Goal: Task Accomplishment & Management: Manage account settings

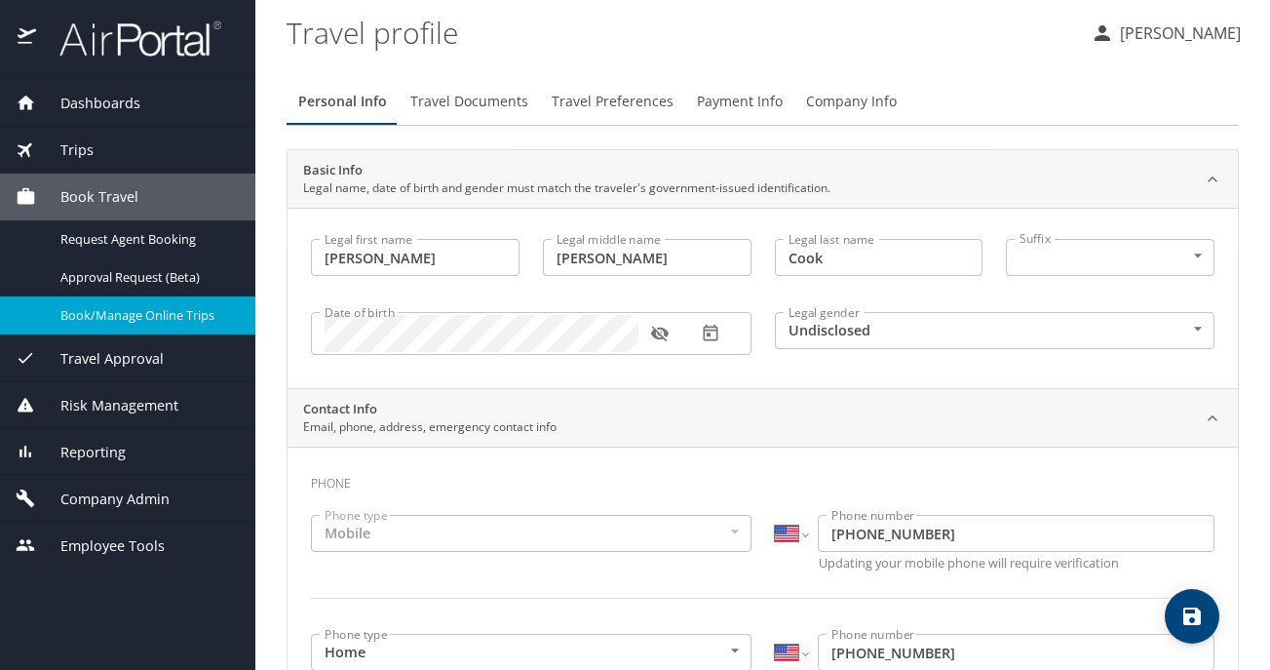
select select "US"
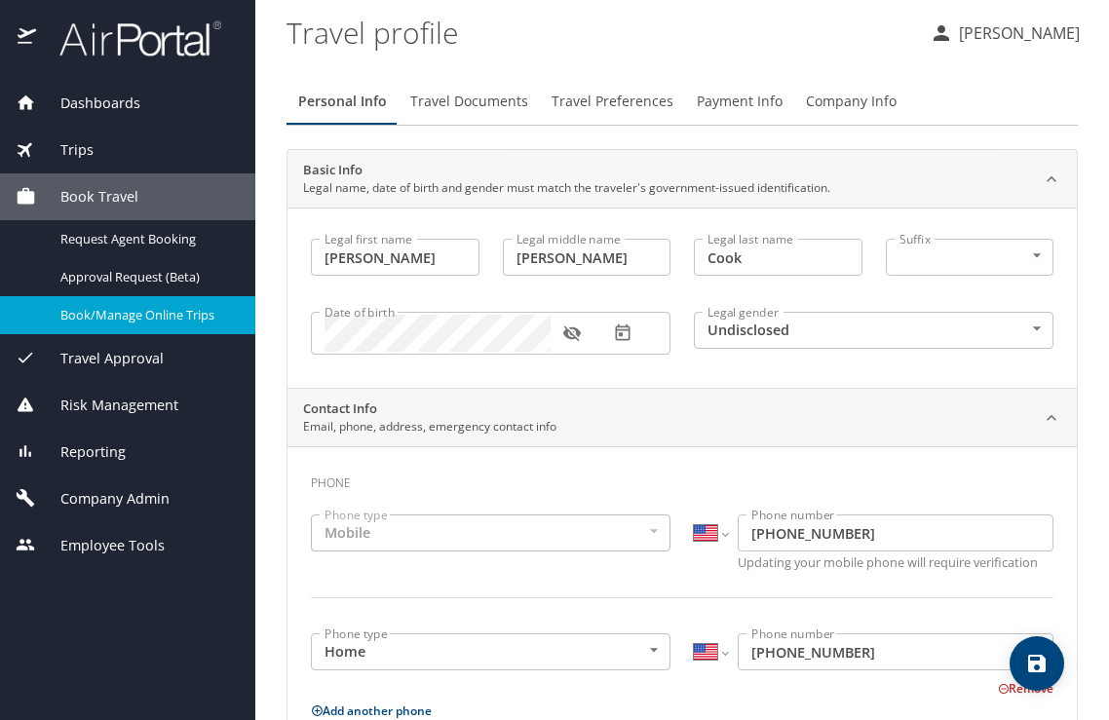
click at [118, 488] on span "Company Admin" at bounding box center [103, 498] width 134 height 21
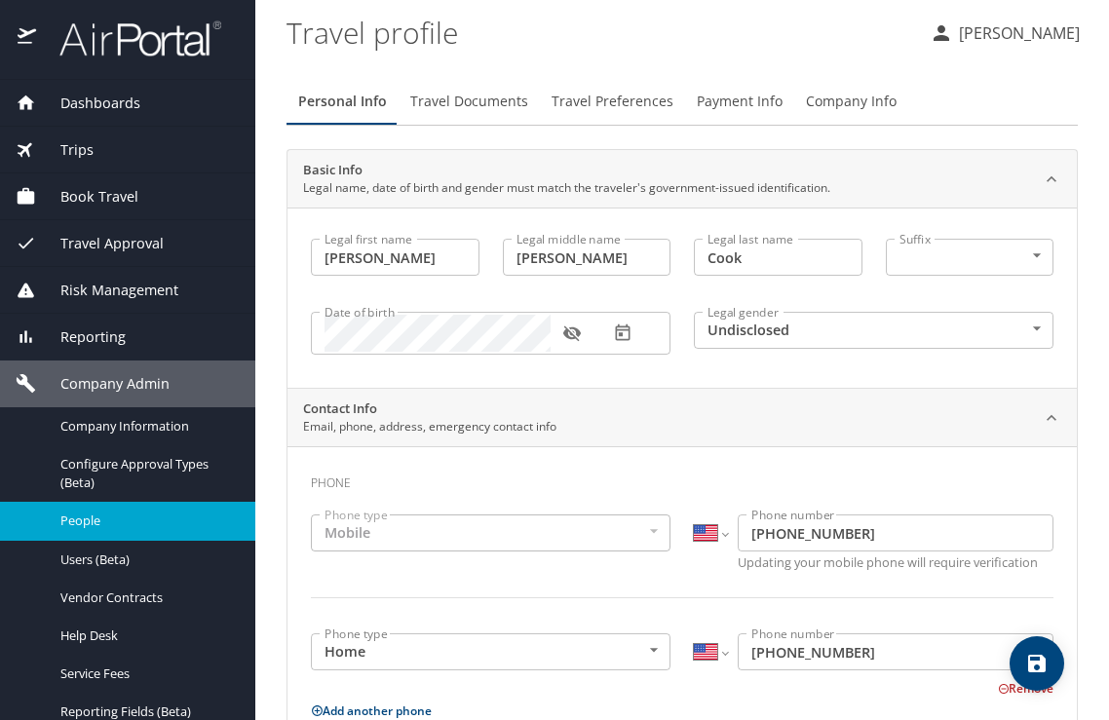
click at [201, 529] on span "People" at bounding box center [146, 521] width 172 height 19
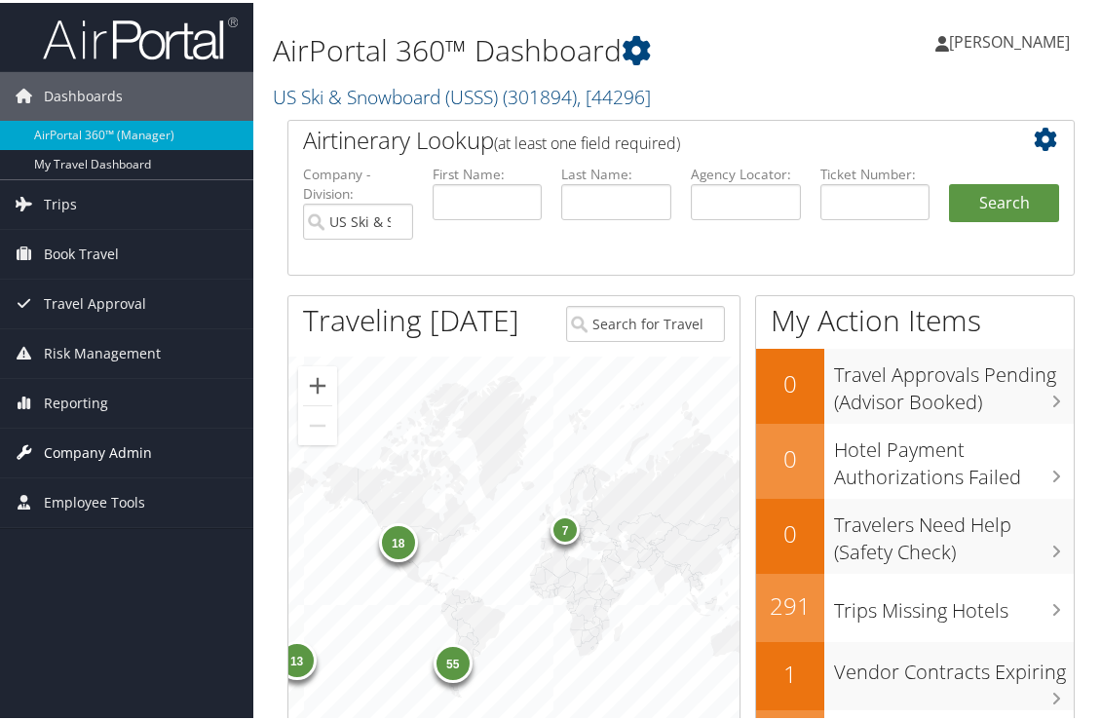
click at [153, 439] on link "Company Admin" at bounding box center [126, 450] width 253 height 49
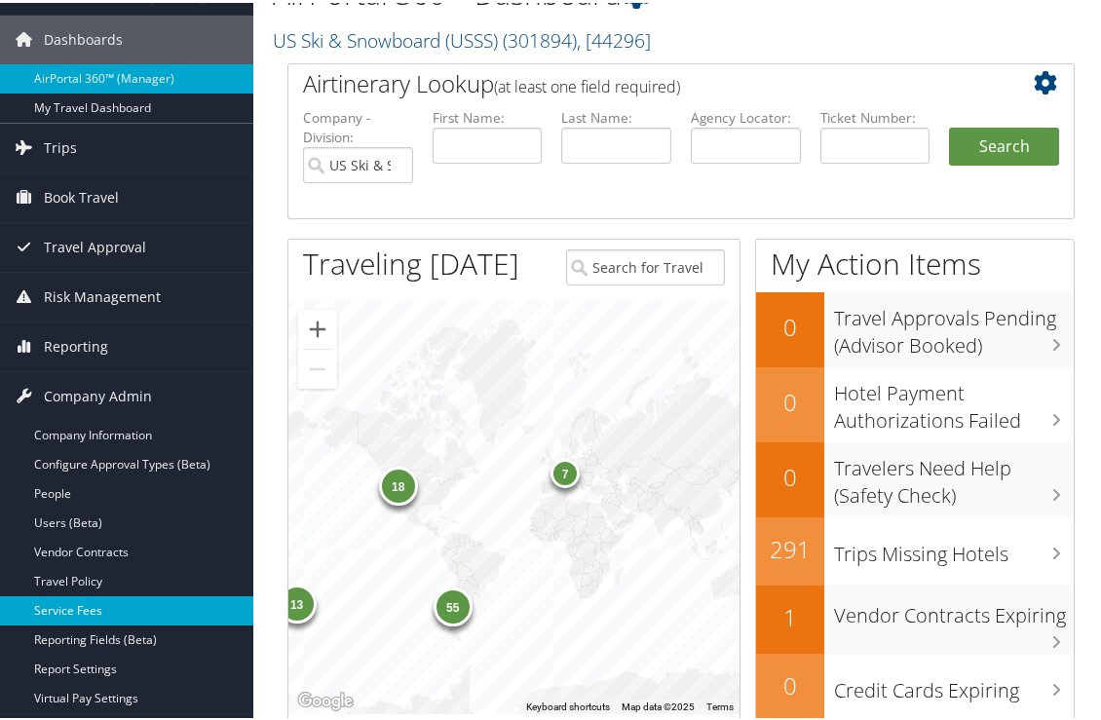
scroll to position [112, 0]
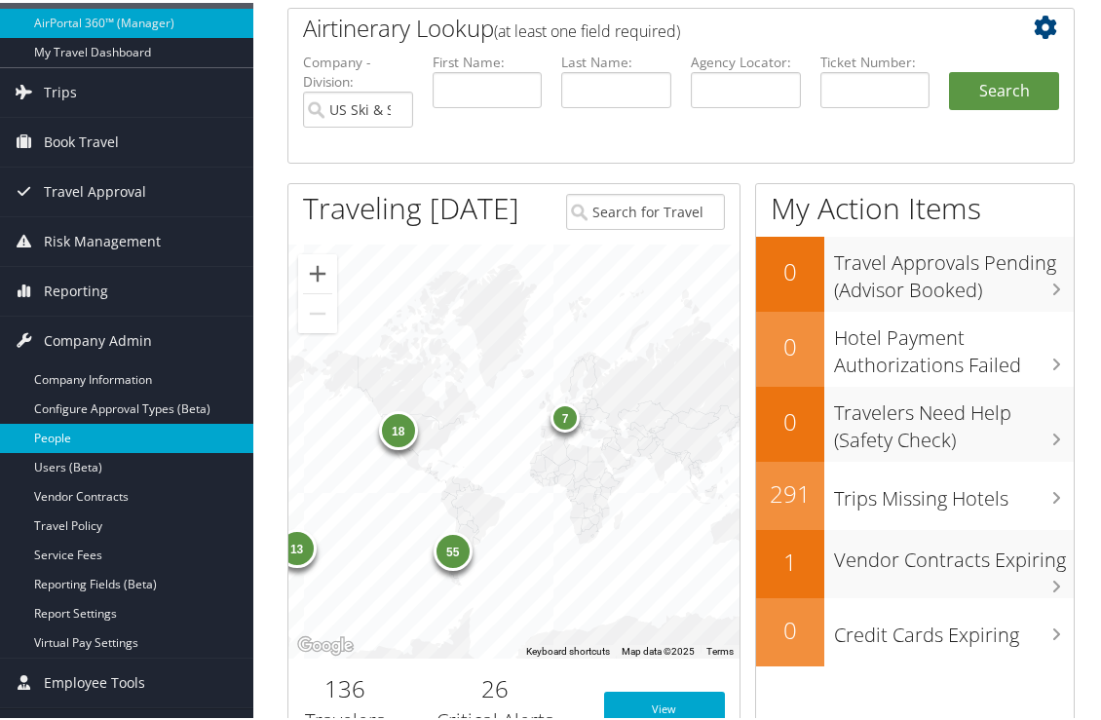
click at [134, 441] on link "People" at bounding box center [126, 435] width 253 height 29
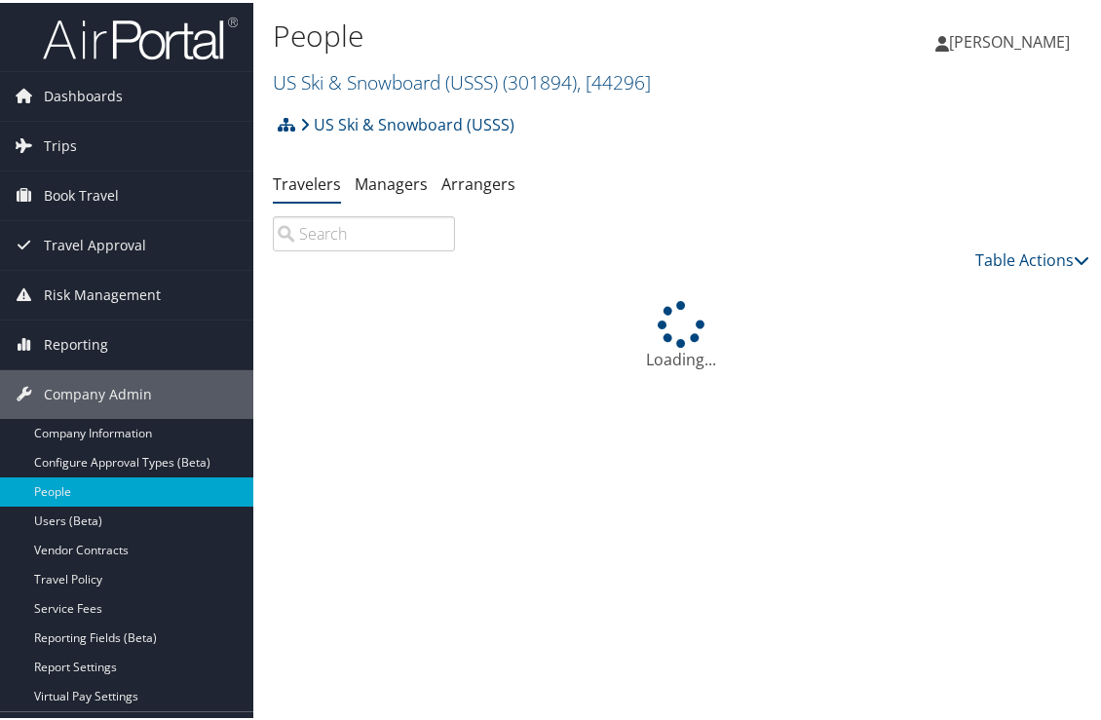
click at [371, 225] on input "search" at bounding box center [364, 230] width 182 height 35
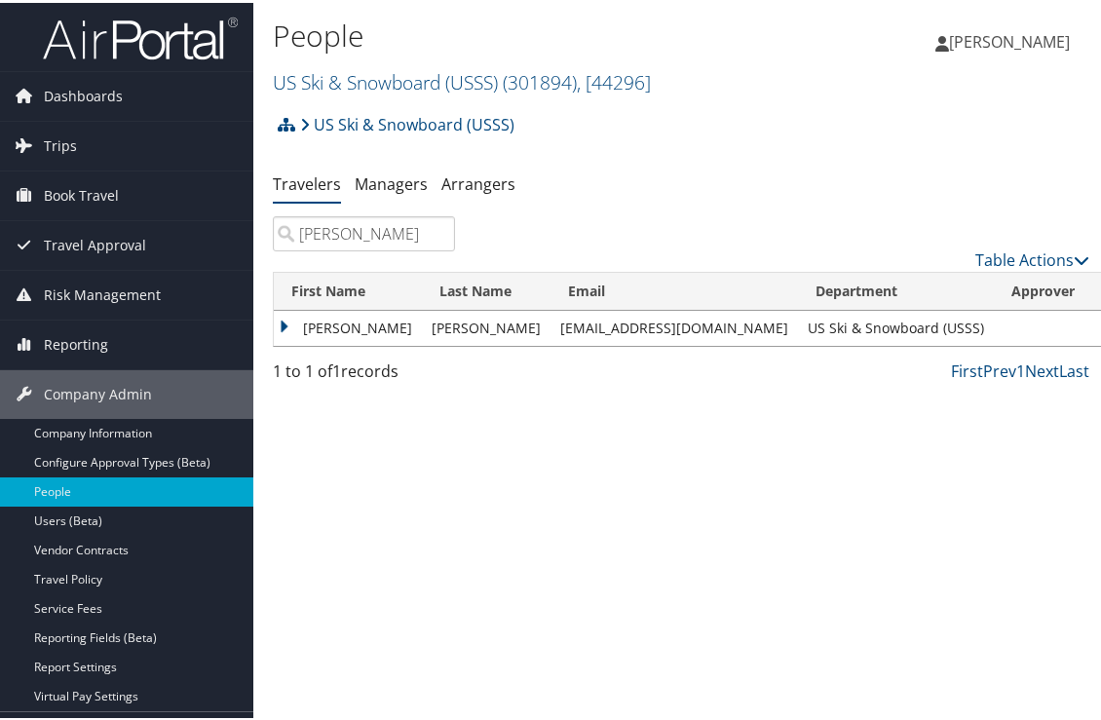
type input "[PERSON_NAME]"
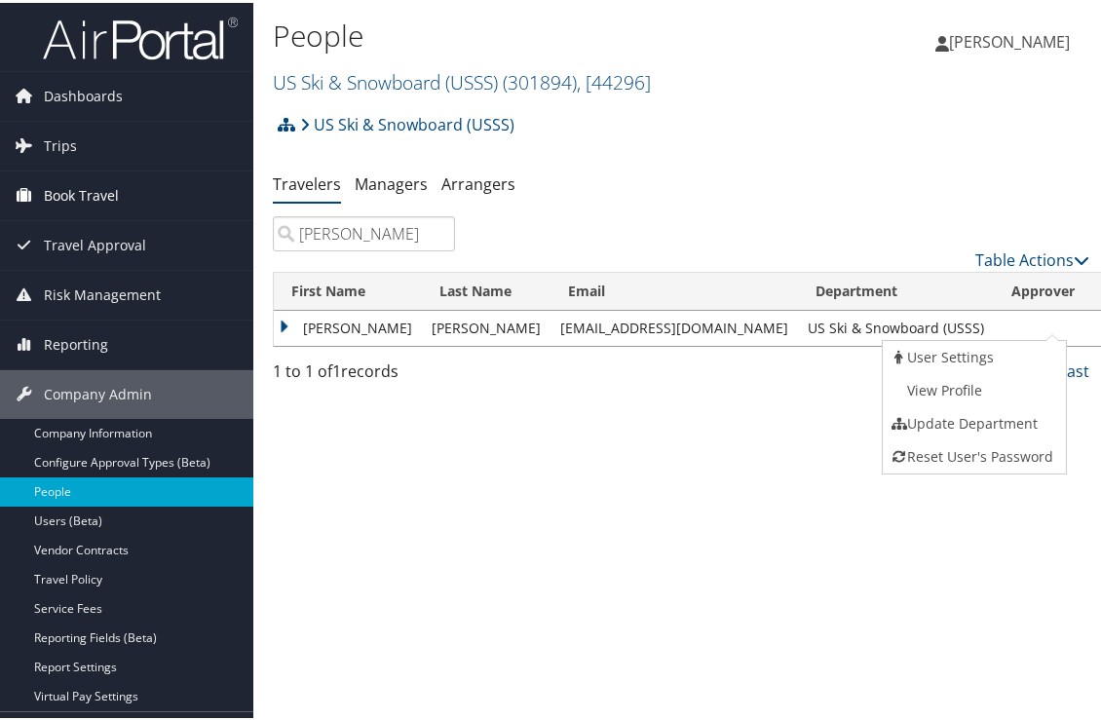
click at [37, 186] on icon at bounding box center [24, 191] width 29 height 29
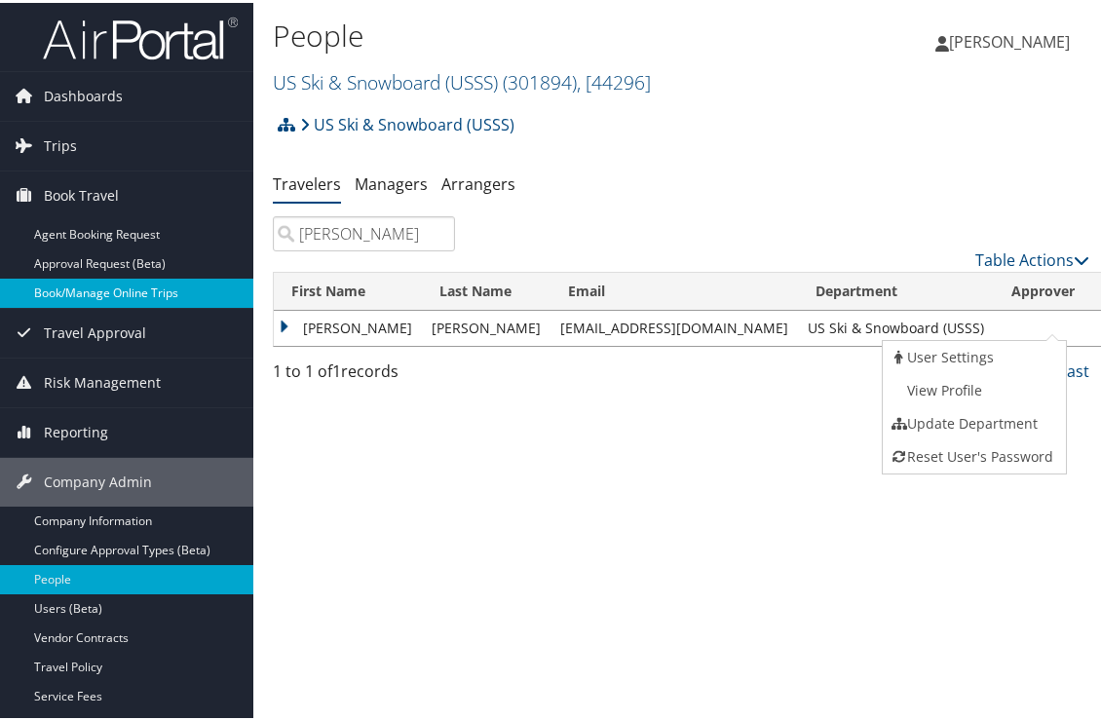
click at [48, 279] on link "Book/Manage Online Trips" at bounding box center [126, 290] width 253 height 29
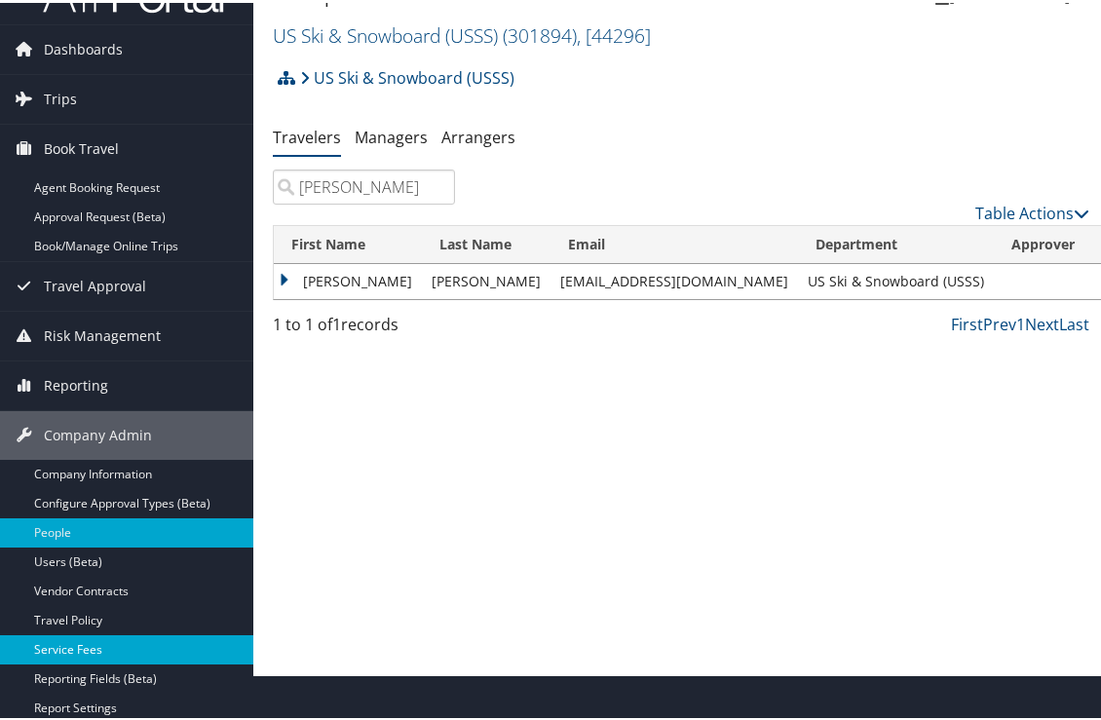
scroll to position [127, 0]
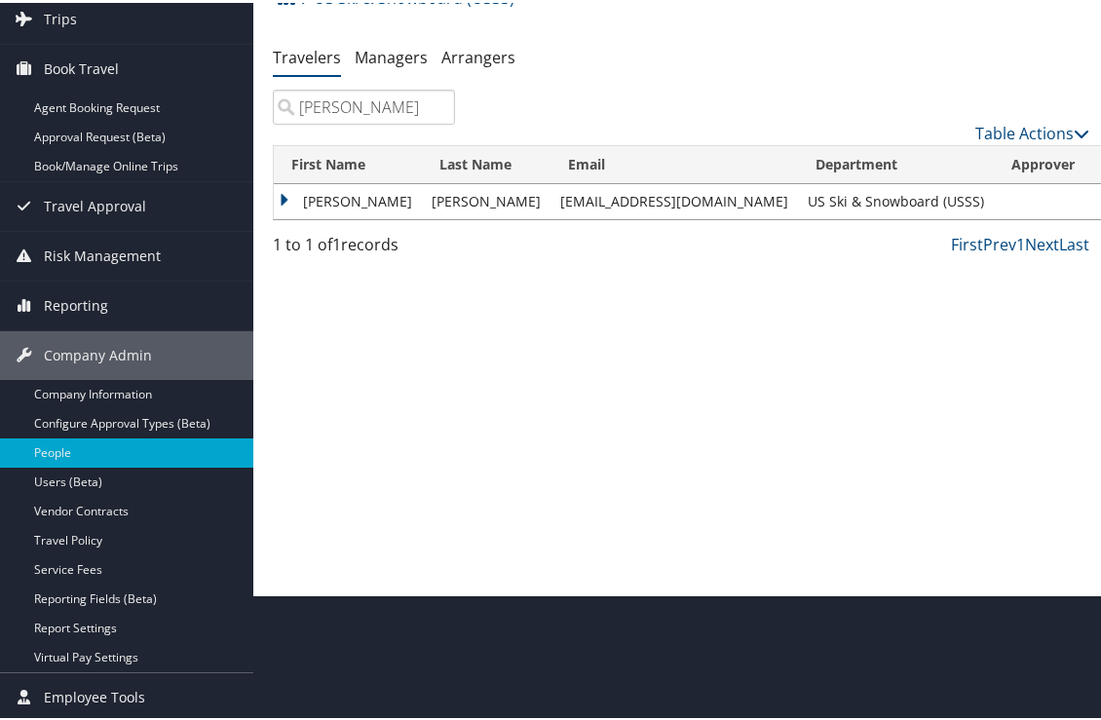
click at [378, 100] on input "nolan" at bounding box center [364, 104] width 182 height 35
click at [402, 57] on link "Managers" at bounding box center [391, 54] width 73 height 21
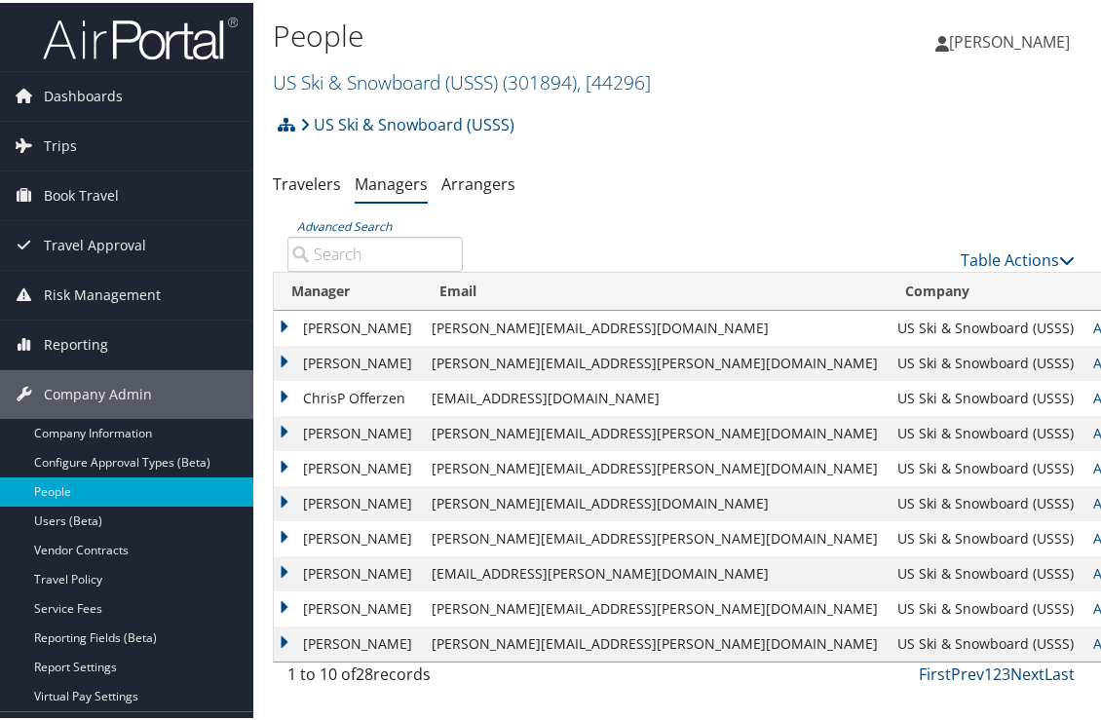
click at [347, 254] on input "Advanced Search" at bounding box center [374, 251] width 175 height 35
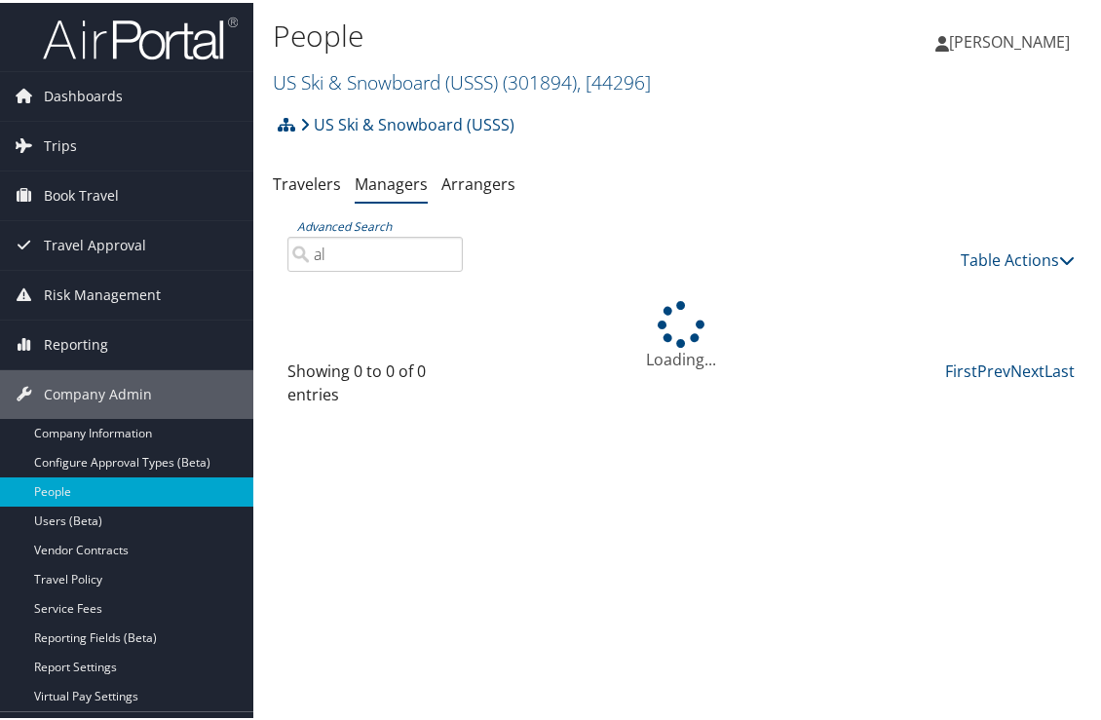
type input "a"
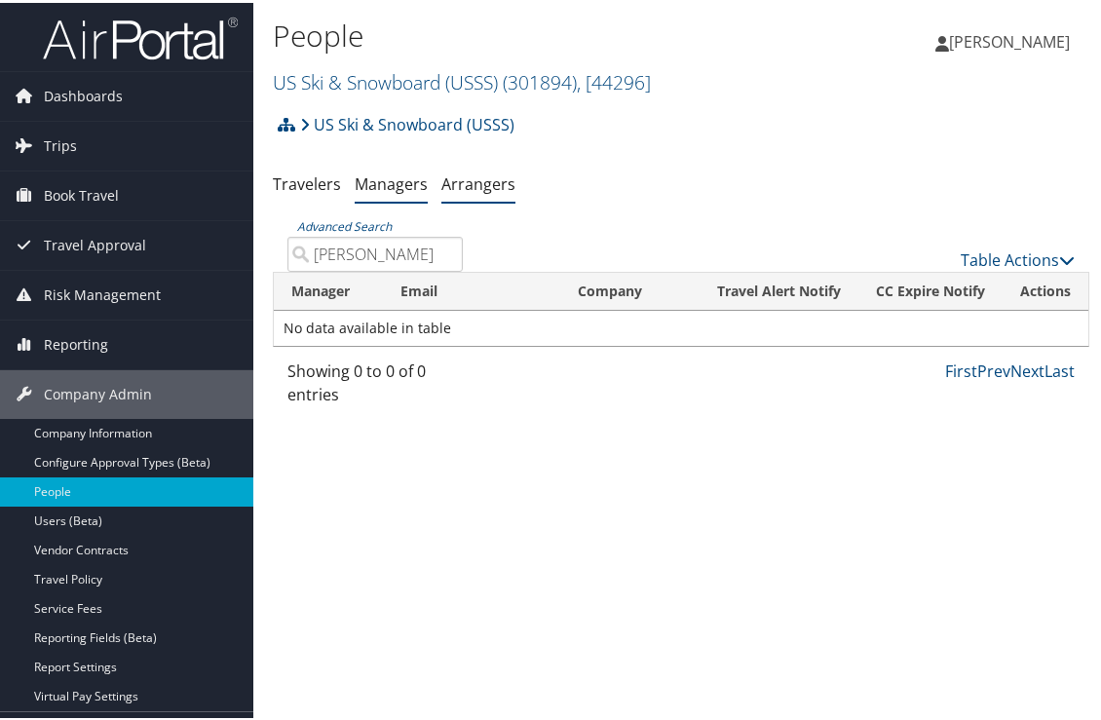
type input "allison"
click at [467, 186] on link "Arrangers" at bounding box center [478, 181] width 74 height 21
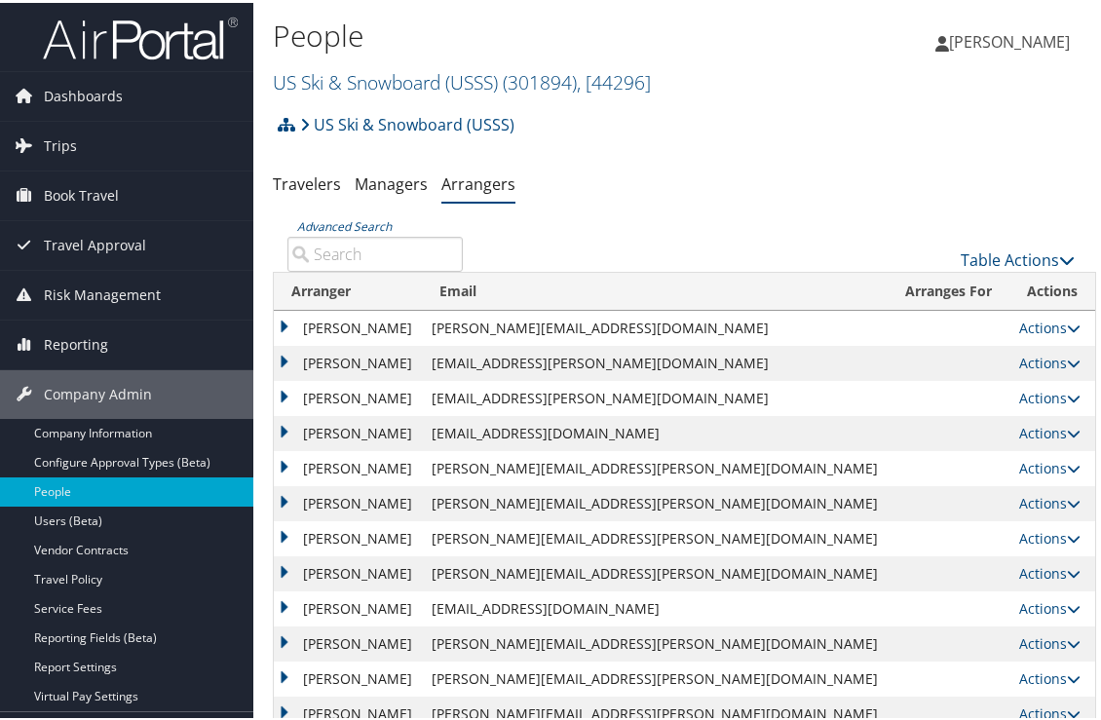
drag, startPoint x: 356, startPoint y: 247, endPoint x: 345, endPoint y: 250, distance: 11.4
click at [354, 249] on input "Advanced Search" at bounding box center [374, 251] width 175 height 35
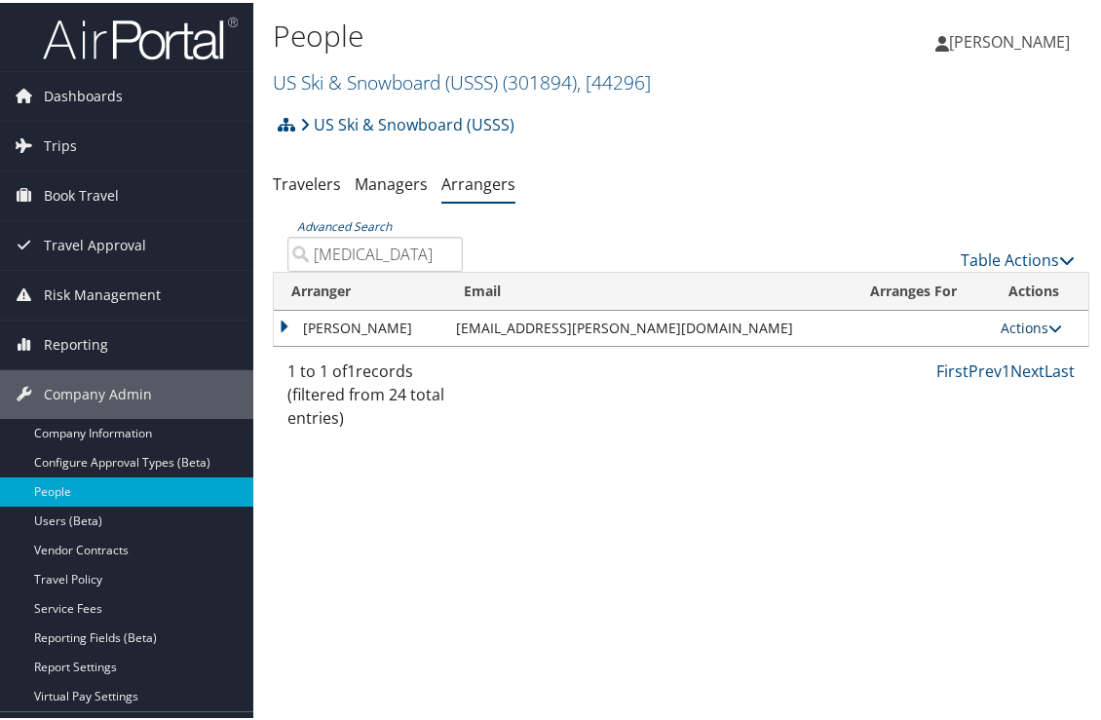
type input "alli"
click at [1034, 318] on link "Actions" at bounding box center [1031, 325] width 61 height 19
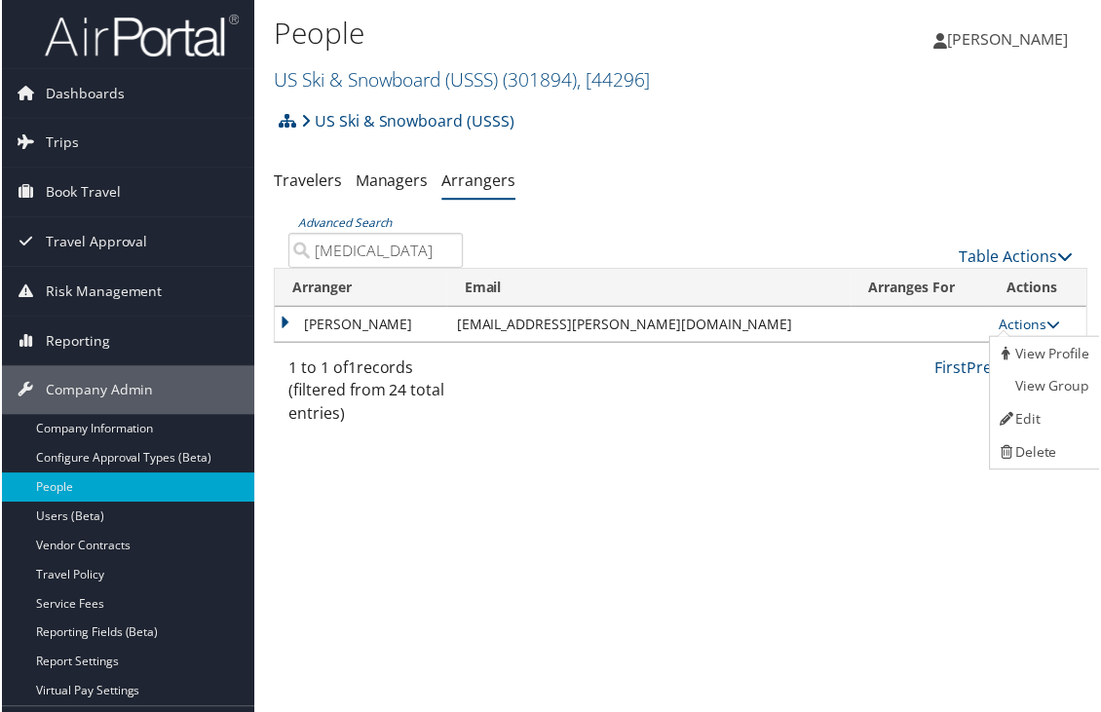
click at [718, 145] on div "US Ski & Snowboard (USSS) Account Structure US Ski & Snowboard (USSS) (301894) …" at bounding box center [681, 128] width 817 height 53
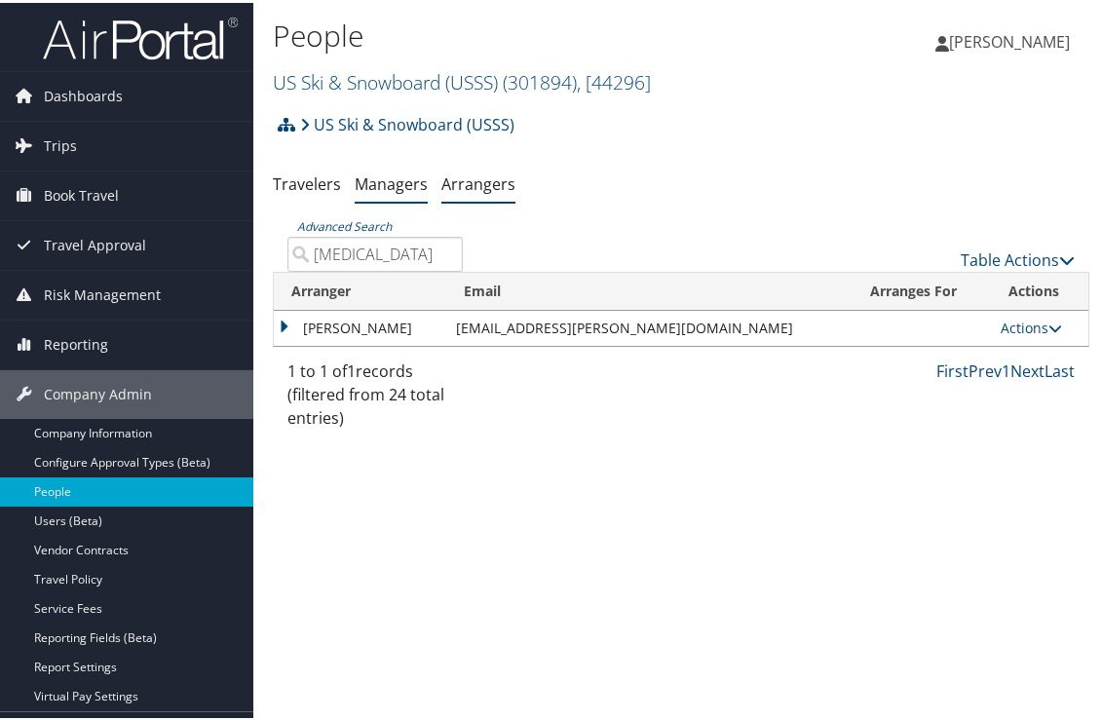
click at [383, 185] on link "Managers" at bounding box center [391, 181] width 73 height 21
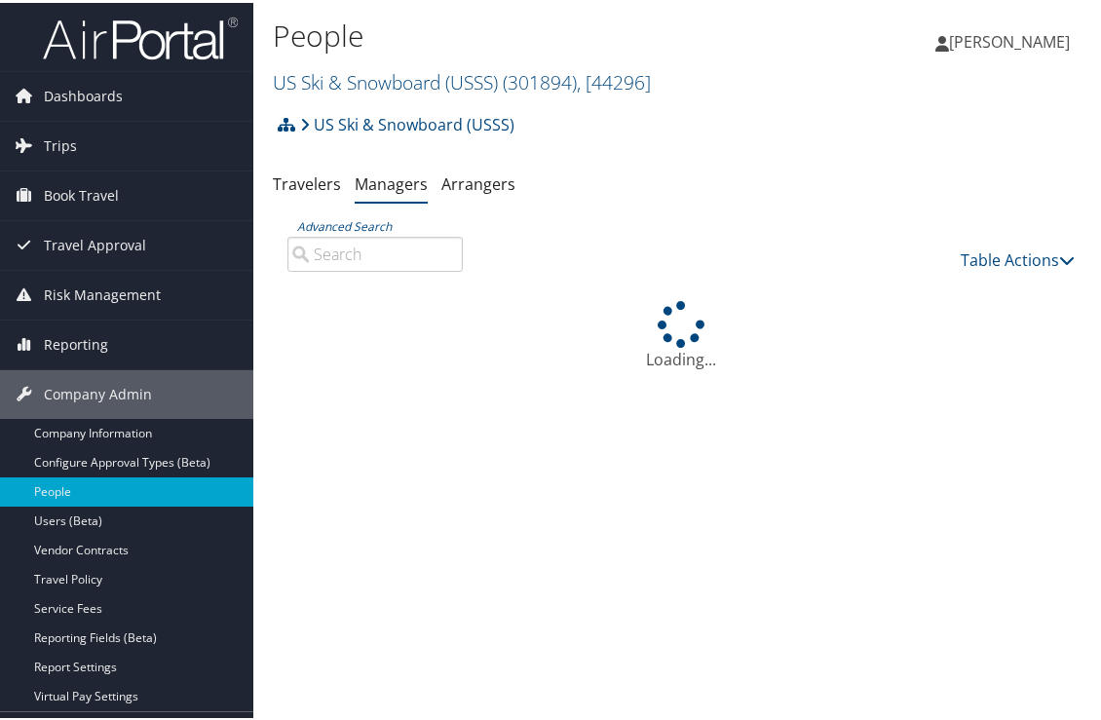
drag, startPoint x: 384, startPoint y: 236, endPoint x: 393, endPoint y: 249, distance: 16.2
click at [392, 248] on input "Advanced Search" at bounding box center [374, 251] width 175 height 35
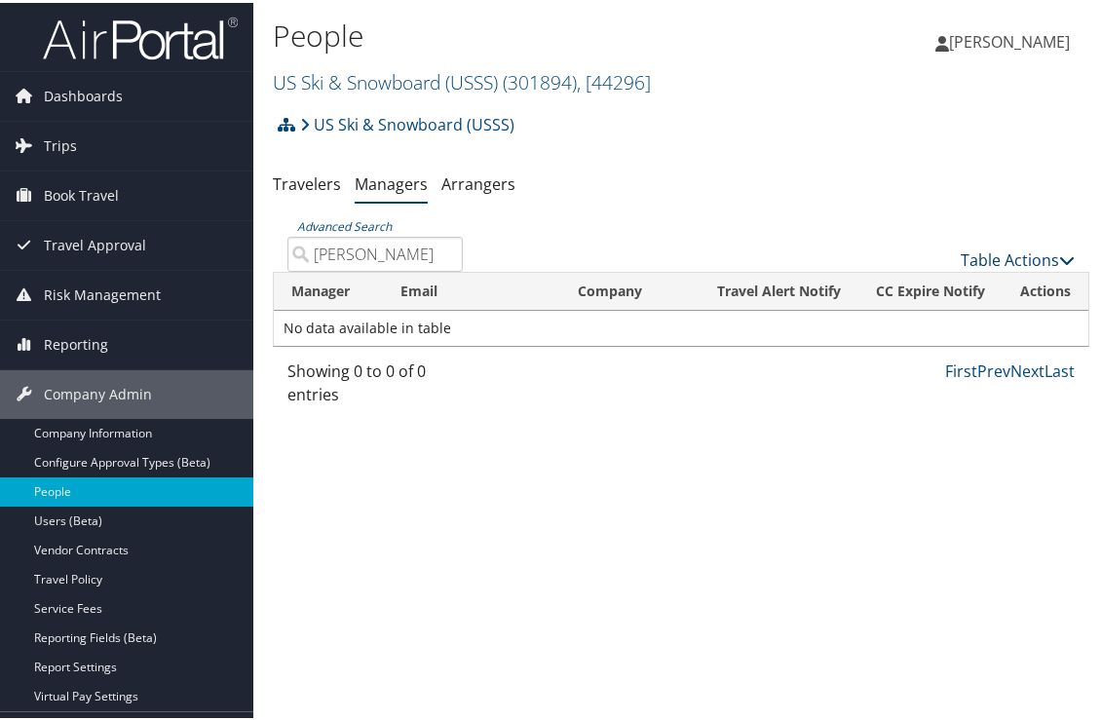
type input "allison"
click at [1021, 256] on link "Table Actions" at bounding box center [1018, 257] width 114 height 21
click at [976, 295] on link "Add New Travel Manager" at bounding box center [952, 287] width 256 height 33
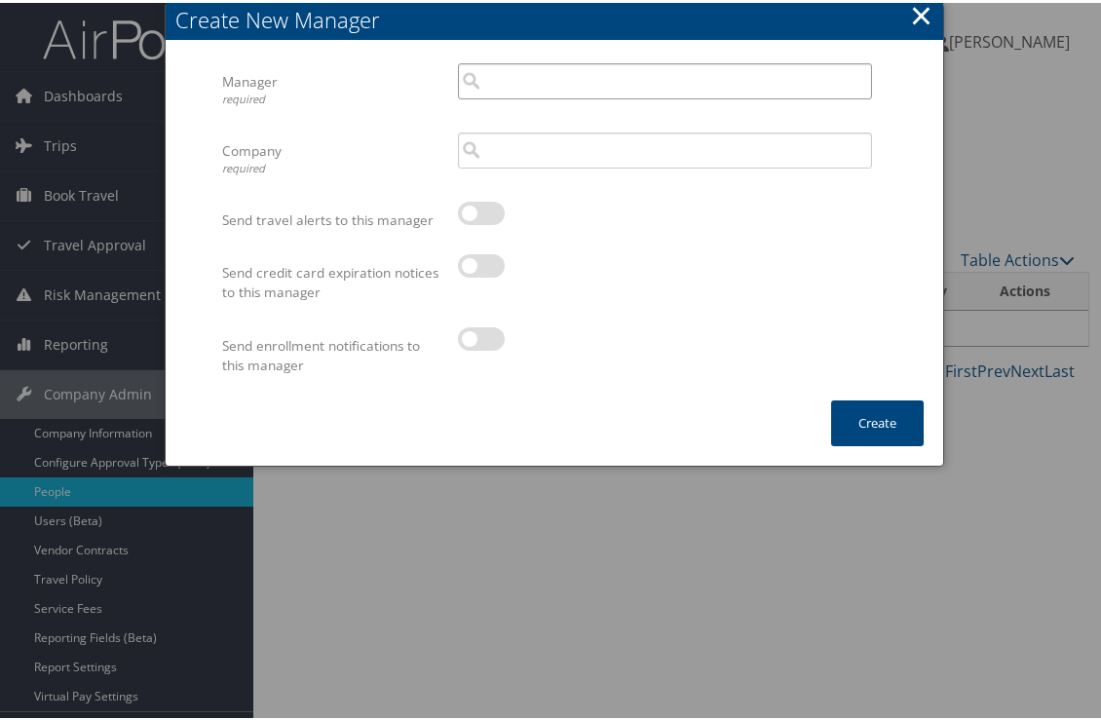
click at [554, 74] on input "search" at bounding box center [665, 78] width 414 height 36
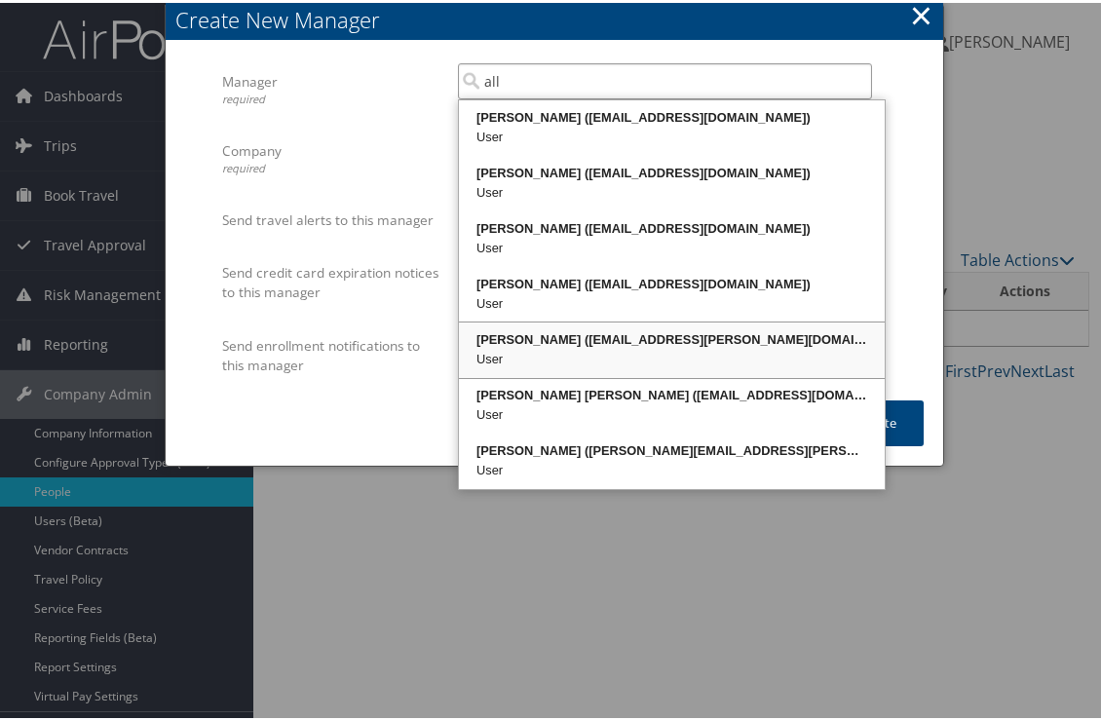
click at [663, 358] on div "User" at bounding box center [672, 356] width 420 height 19
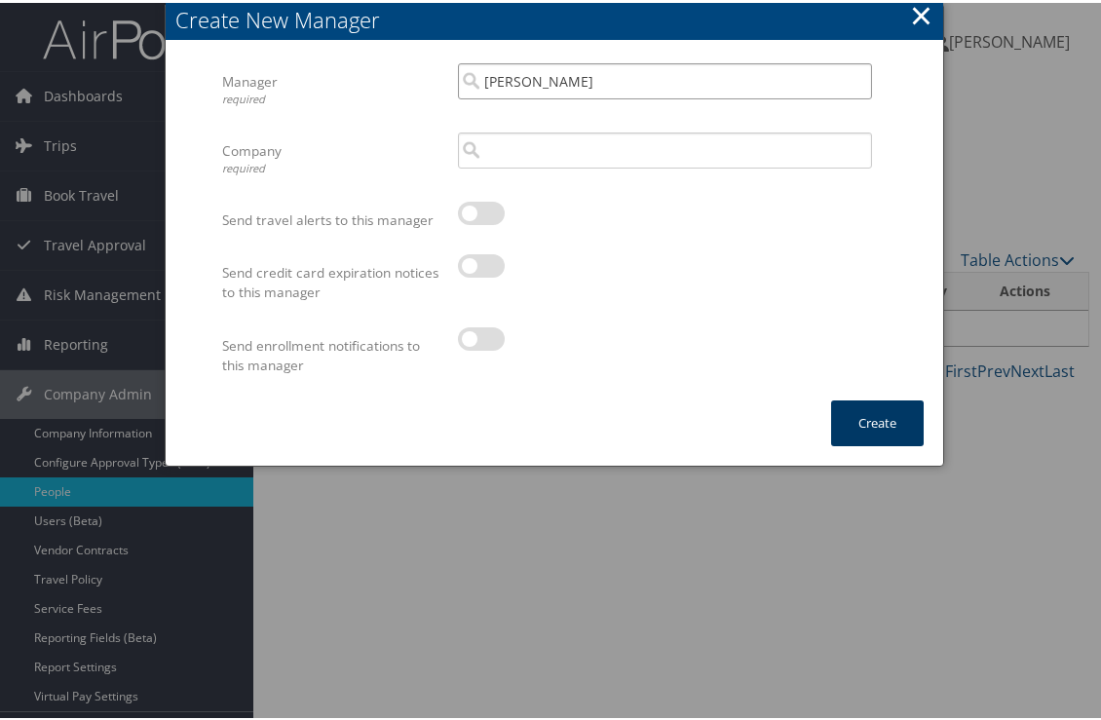
type input "Allison Holum"
click at [889, 408] on button "Create" at bounding box center [877, 421] width 93 height 46
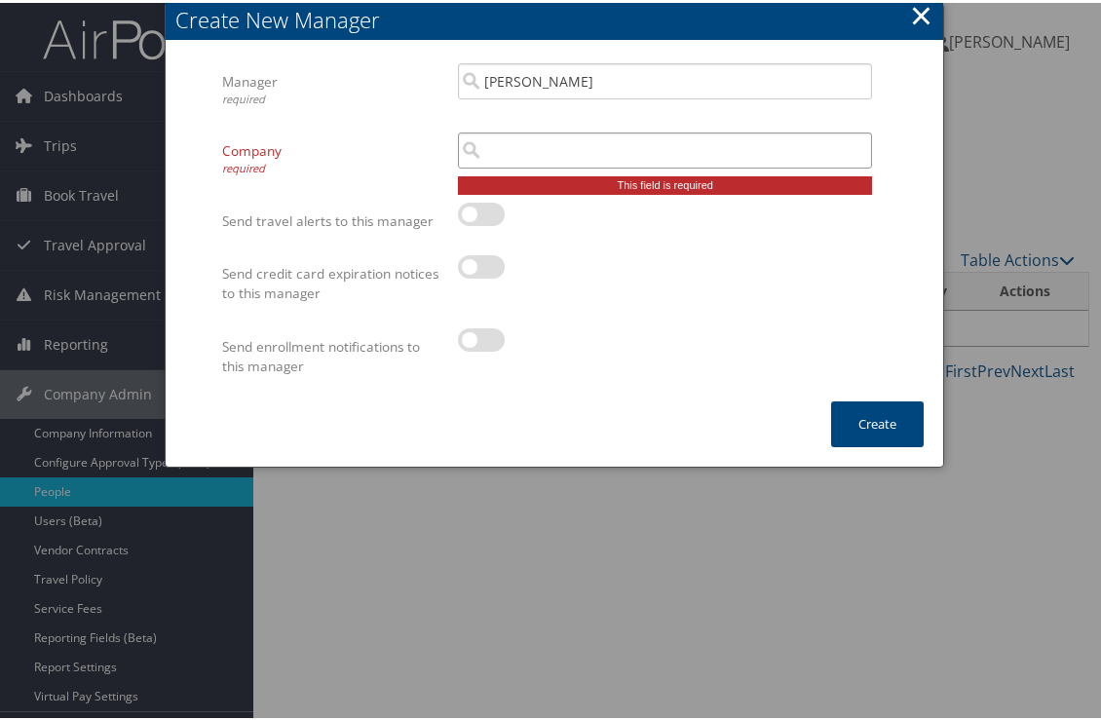
click at [737, 149] on input "search" at bounding box center [665, 148] width 414 height 36
click at [702, 157] on input "search" at bounding box center [665, 148] width 414 height 36
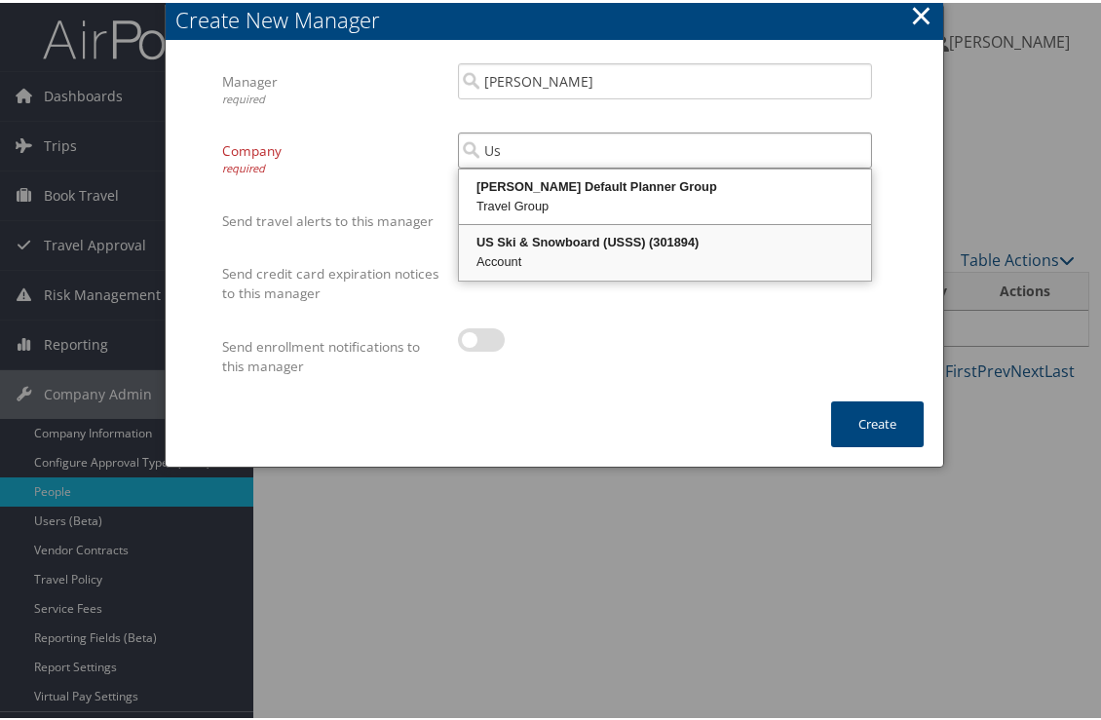
click at [591, 254] on div "Account" at bounding box center [665, 258] width 406 height 19
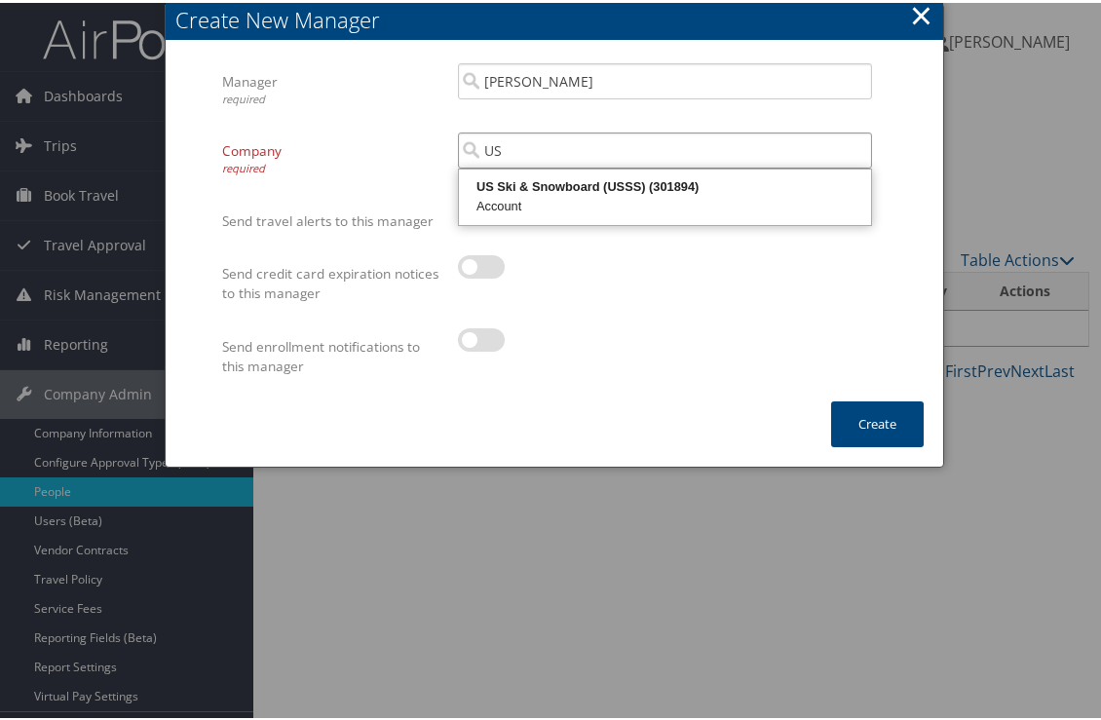
type input "U"
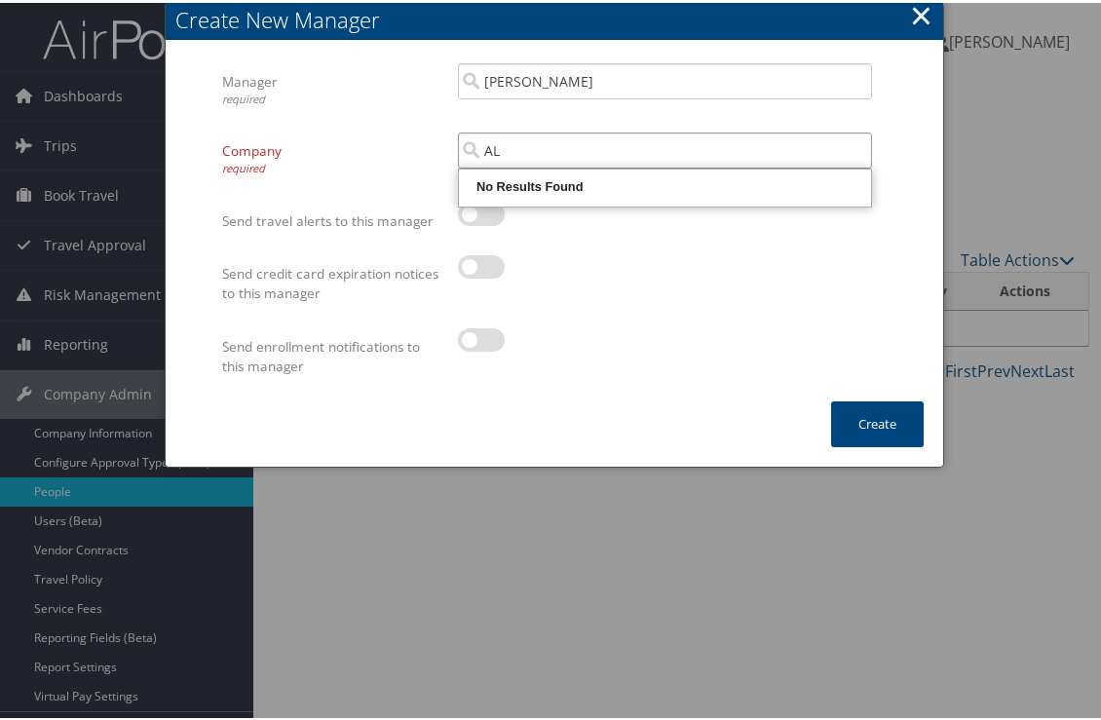
type input "A"
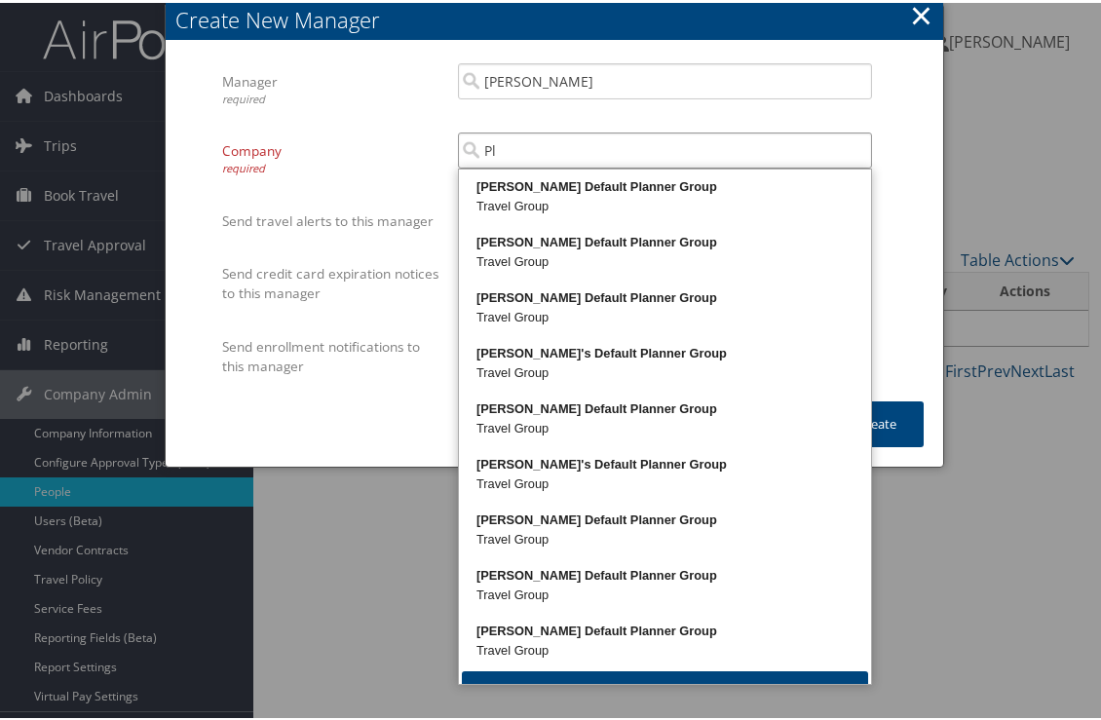
type input "P"
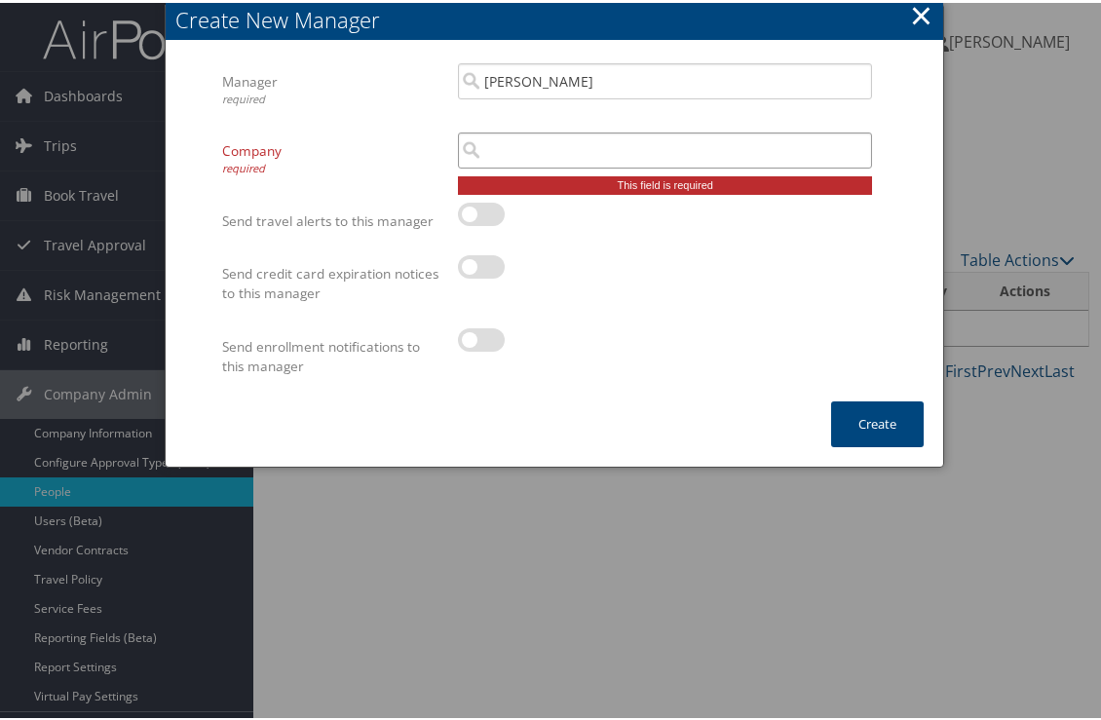
type input "A"
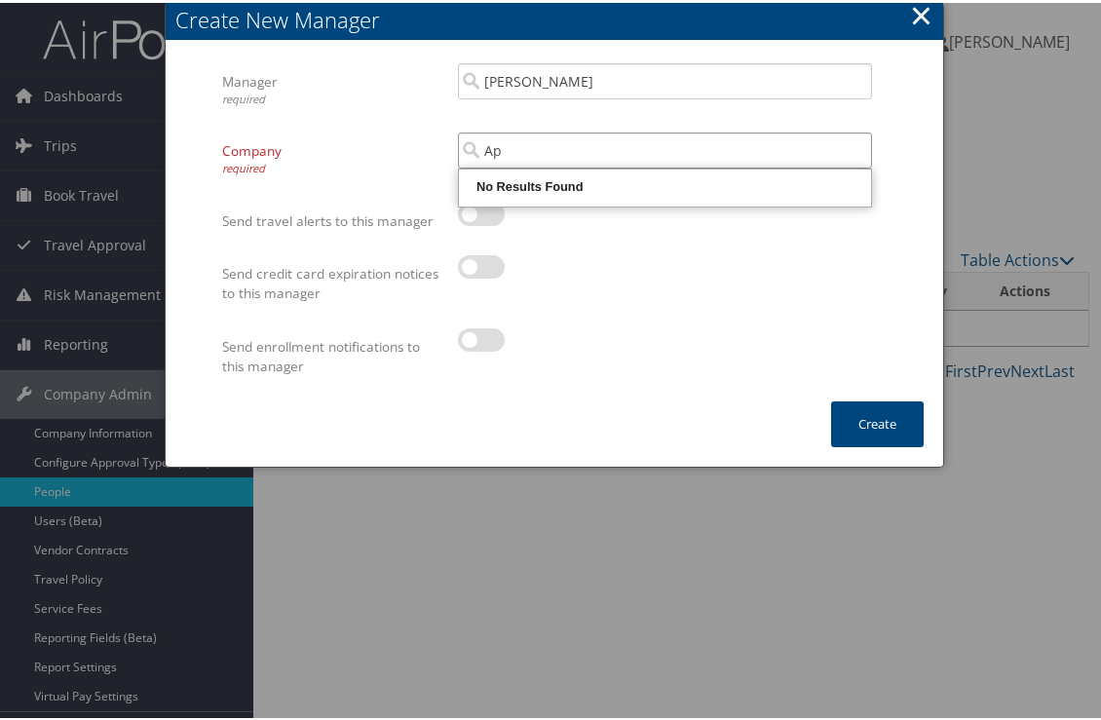
type input "A"
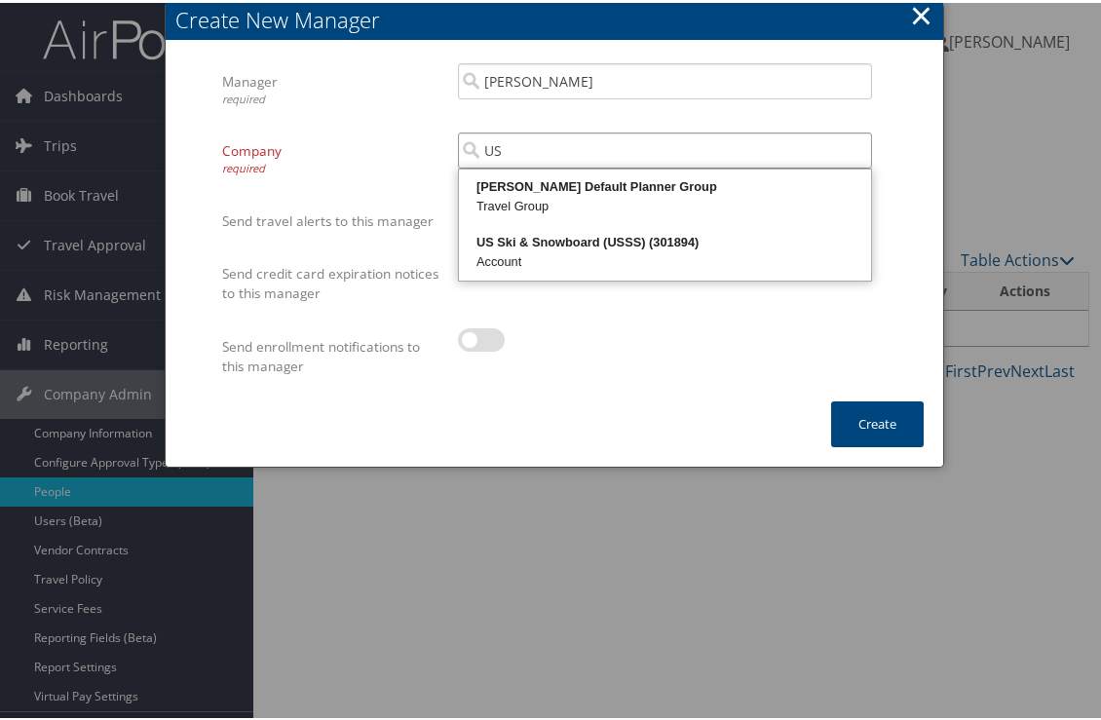
click at [688, 269] on div "US Ski & Snowboard (USSS) (301894) Account" at bounding box center [665, 250] width 406 height 50
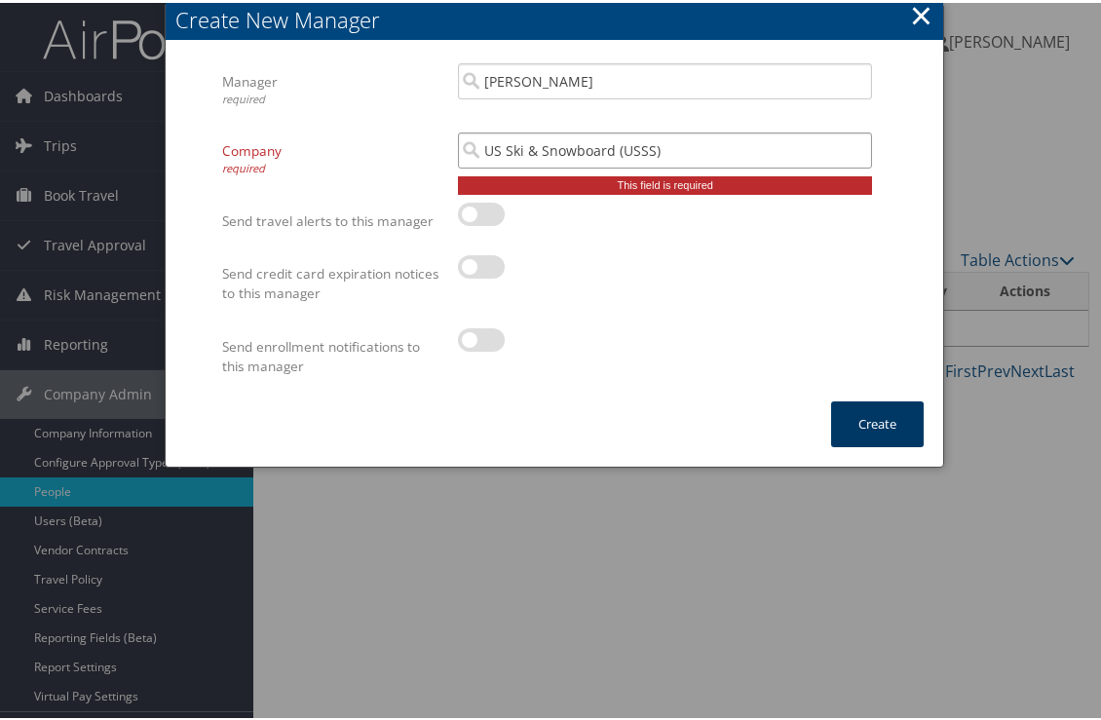
type input "US Ski & Snowboard (USSS)"
click at [897, 424] on button "Create" at bounding box center [877, 422] width 93 height 46
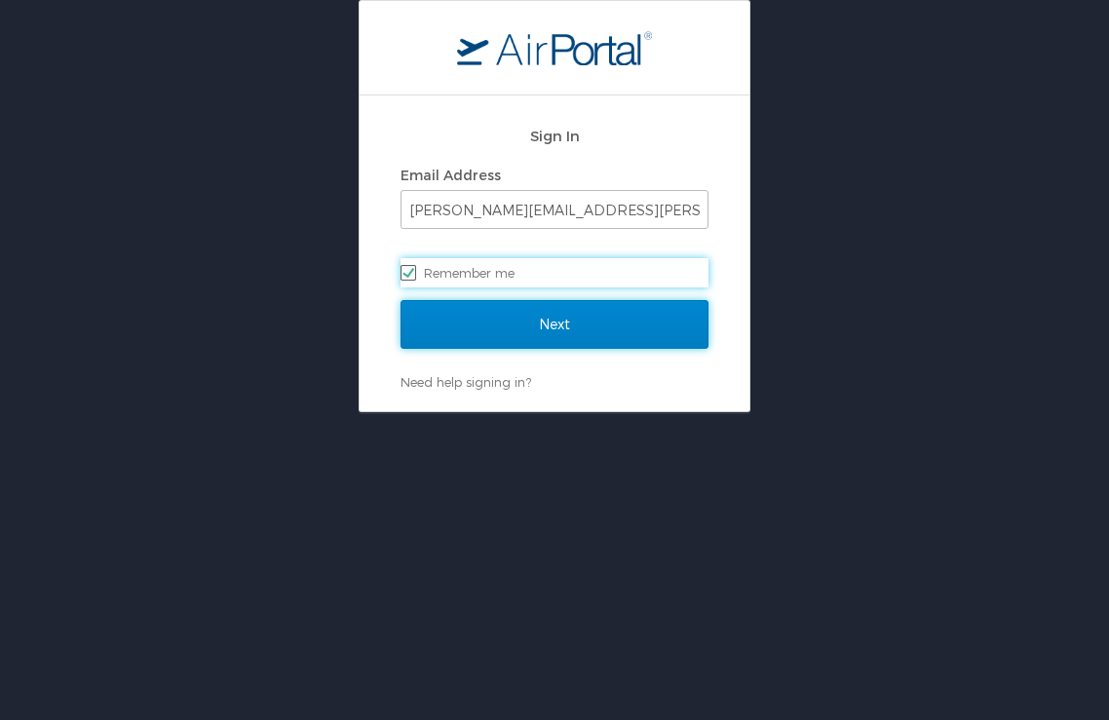
click at [522, 317] on input "Next" at bounding box center [555, 324] width 308 height 49
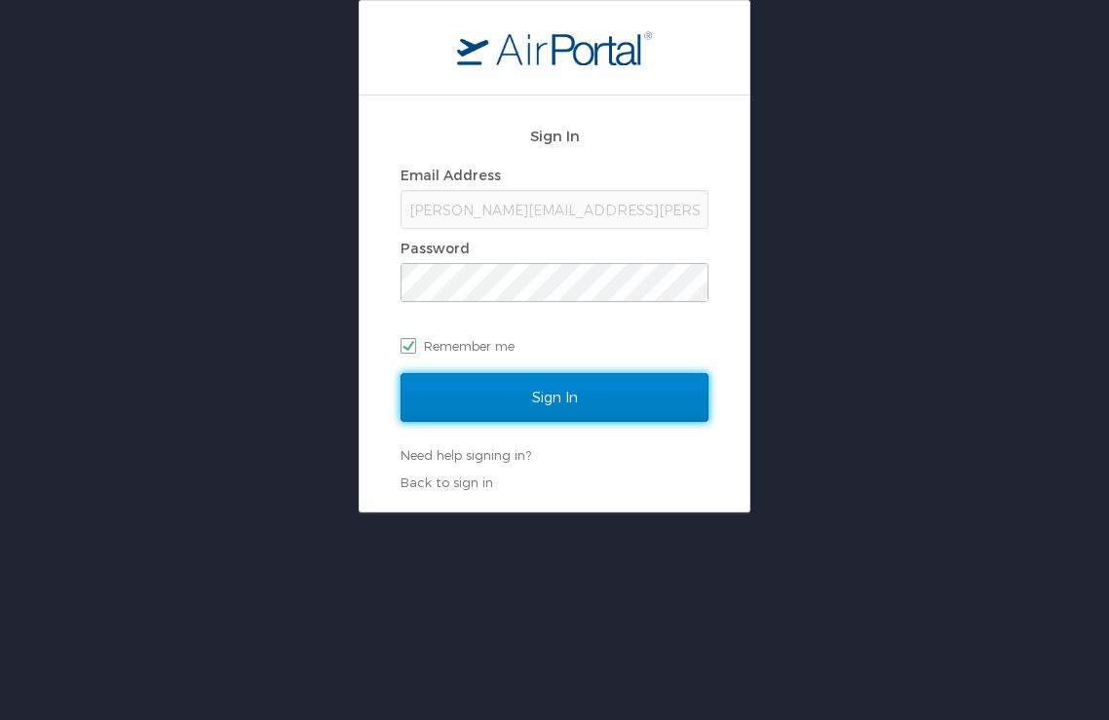
click at [544, 394] on input "Sign In" at bounding box center [555, 397] width 308 height 49
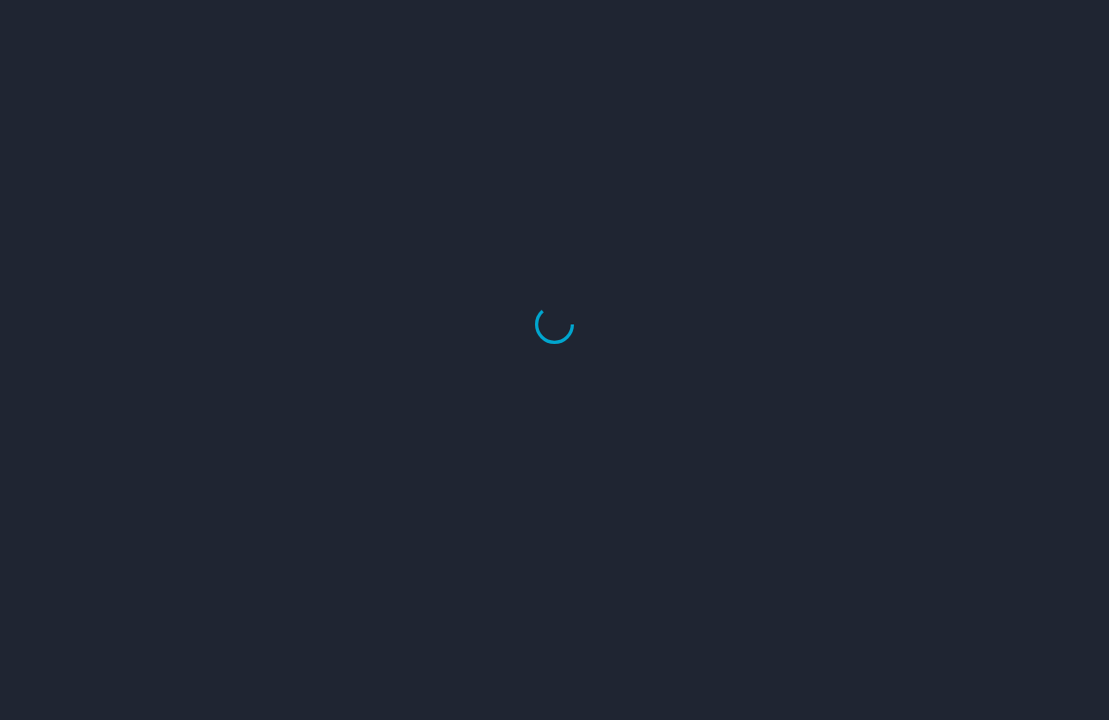
select select "US"
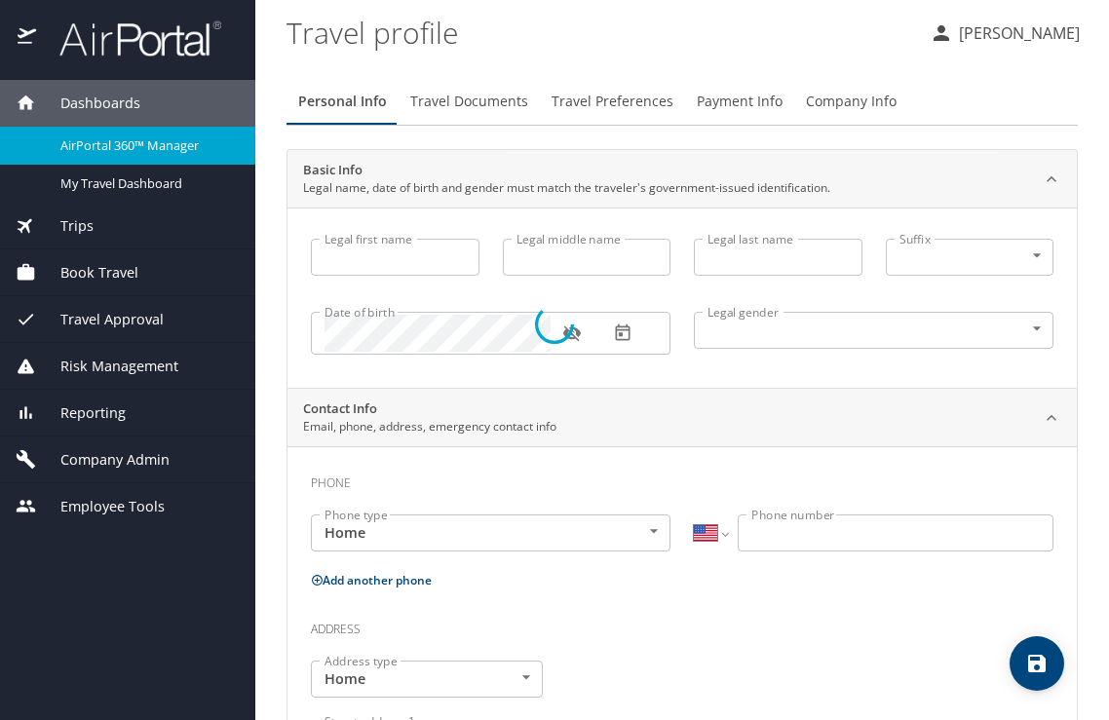
type input "[PERSON_NAME]"
type input "Cook"
type input "Undisclosed"
type input "[PERSON_NAME]"
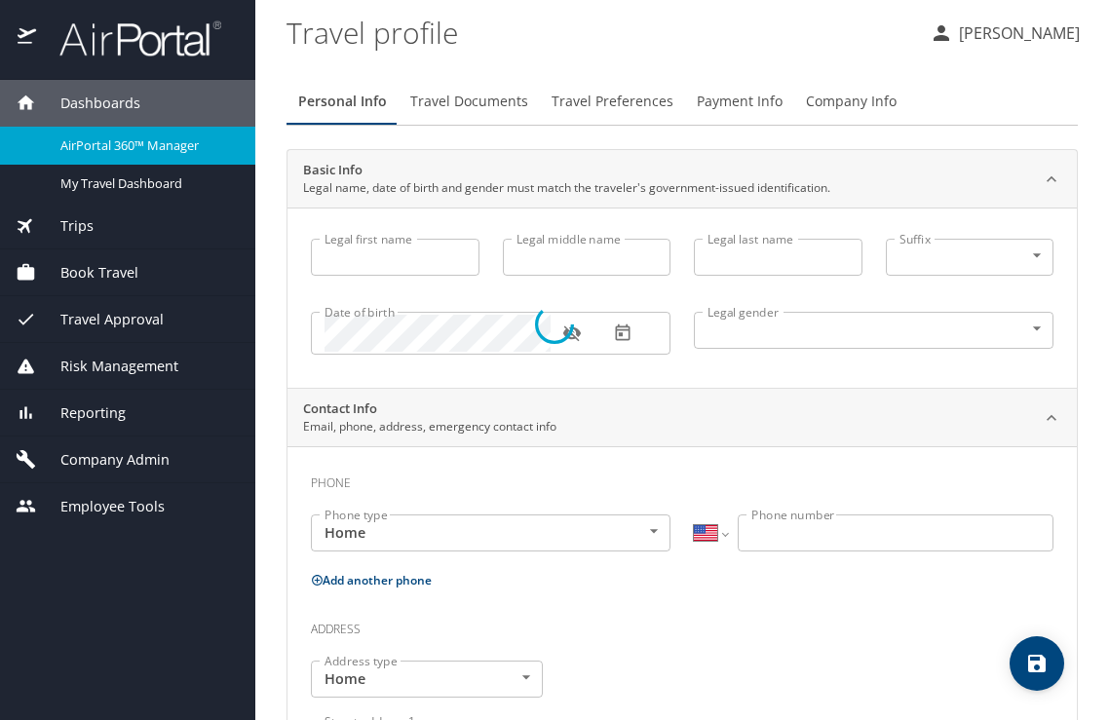
type input "Cook"
type input "[PHONE_NUMBER]"
type input "[PERSON_NAME][EMAIL_ADDRESS][DOMAIN_NAME]"
select select "US"
